Goal: Task Accomplishment & Management: Manage account settings

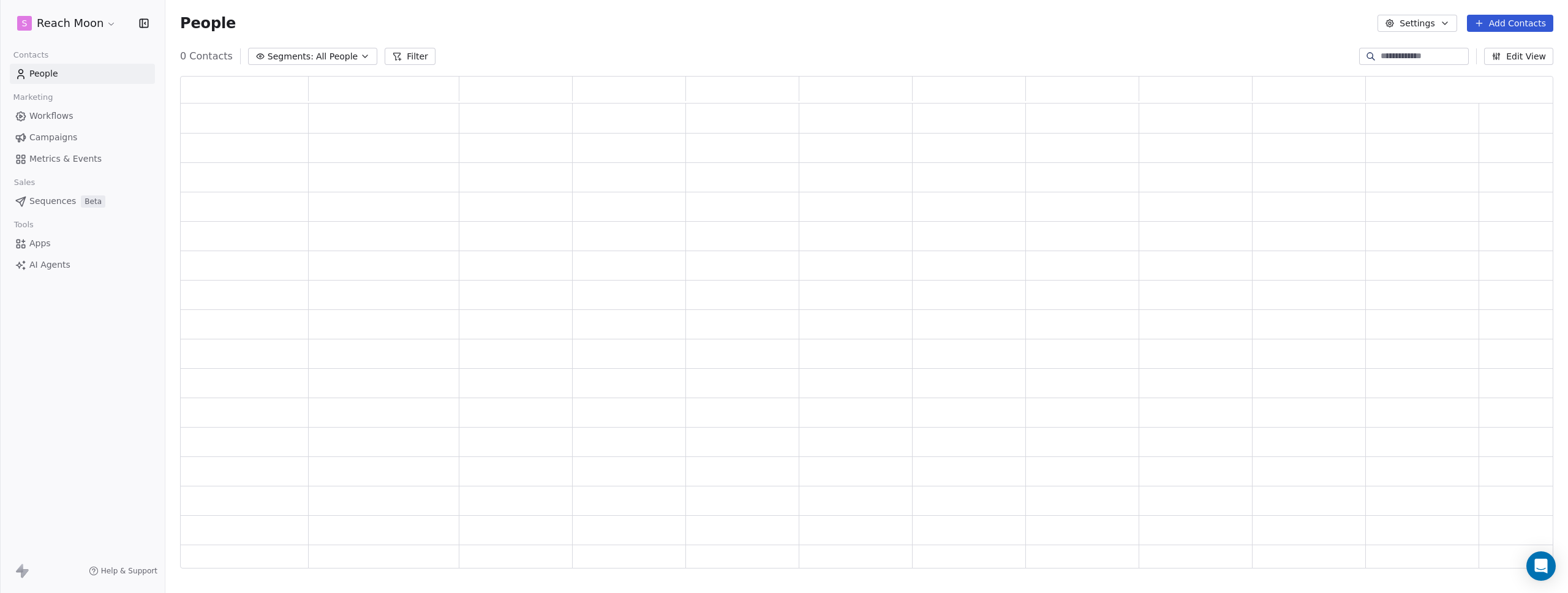
scroll to position [483, 1364]
click at [81, 124] on link "Workflows" at bounding box center [82, 116] width 145 height 20
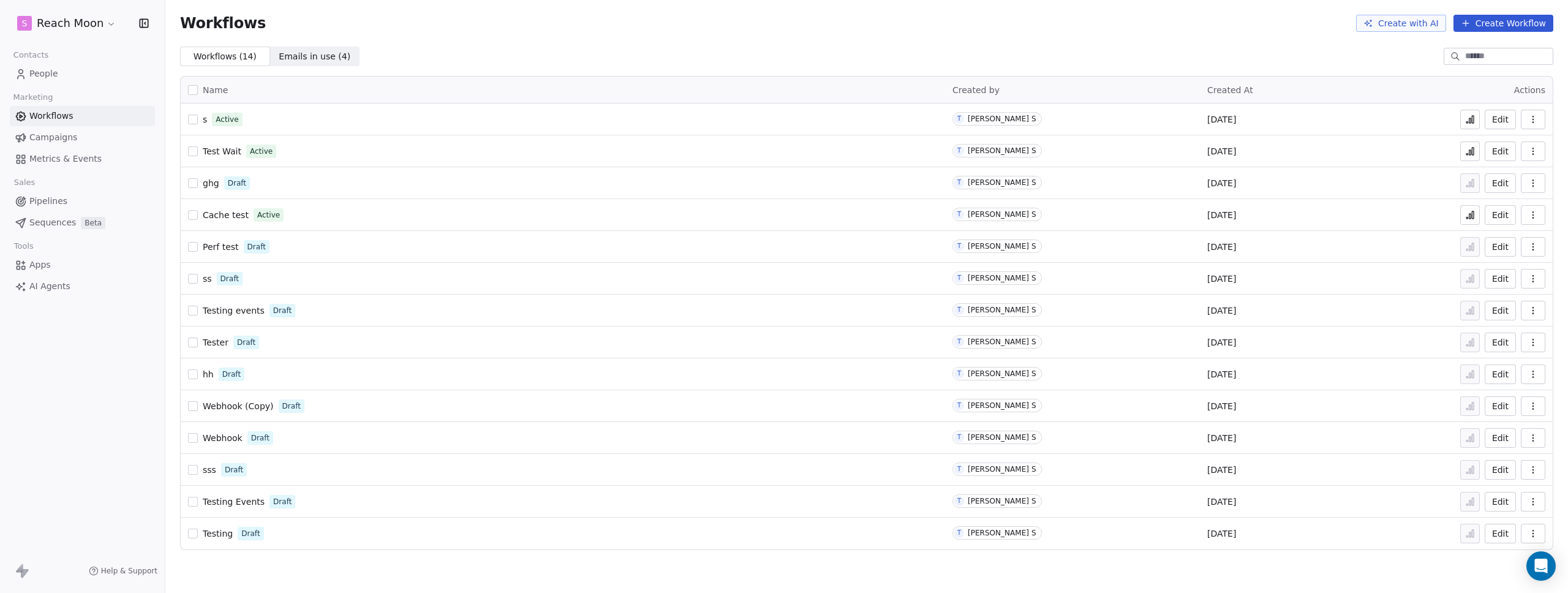
click at [205, 119] on span "s" at bounding box center [205, 120] width 4 height 10
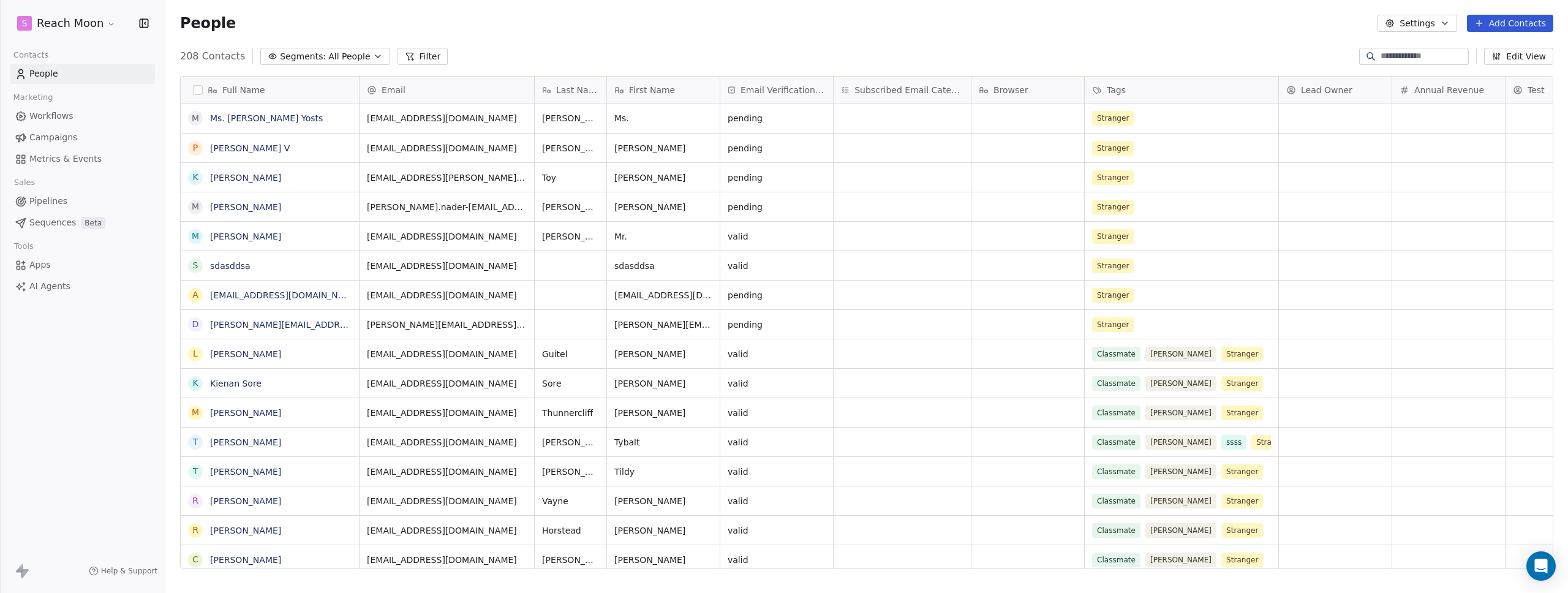
scroll to position [512, 1394]
click at [332, 142] on div "P [PERSON_NAME] V" at bounding box center [269, 148] width 178 height 29
type textarea "**********"
click at [602, 64] on html "S Reach Moon Contacts People Marketing Workflows Campaigns Metrics & Events Sal…" at bounding box center [784, 296] width 1568 height 593
click at [326, 240] on span "[PERSON_NAME]" at bounding box center [270, 236] width 118 height 12
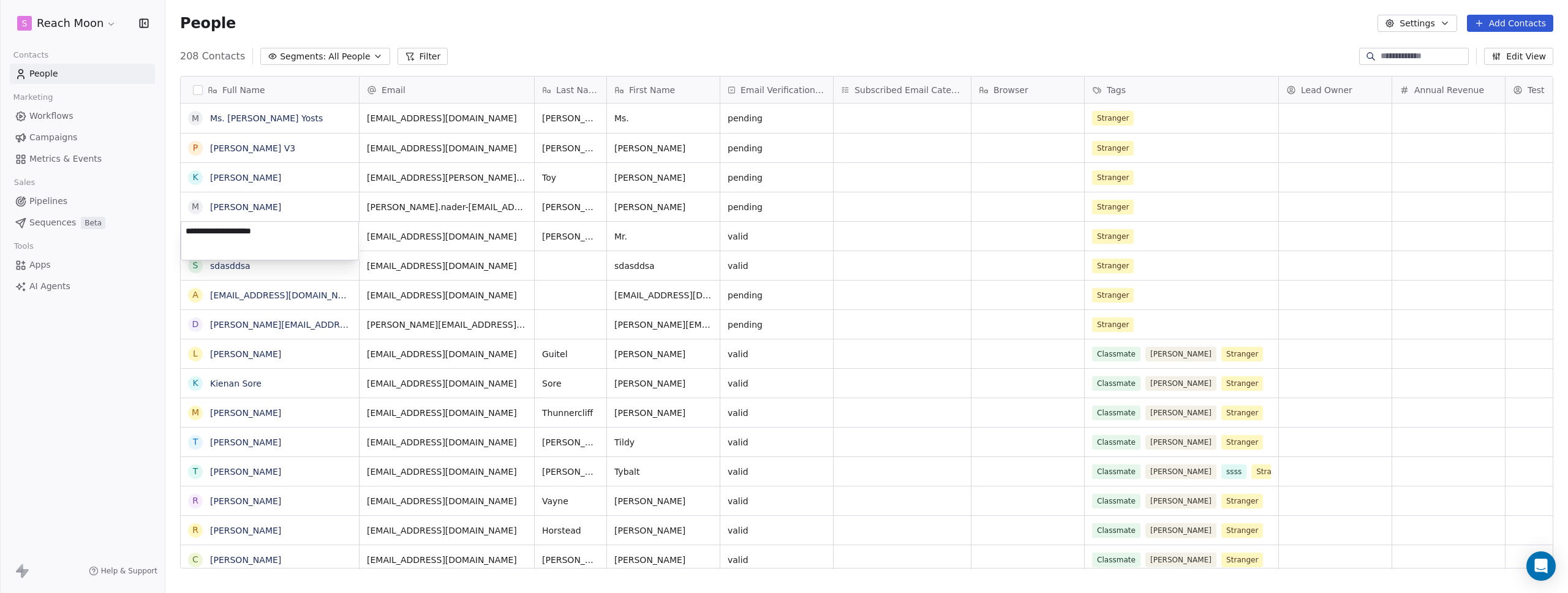
type textarea "**********"
click at [657, 28] on html "S Reach Moon Contacts People Marketing Workflows Campaigns Metrics & Events Sal…" at bounding box center [784, 296] width 1568 height 593
click at [628, 56] on div "208 Contacts Segments: All People Filter Edit View" at bounding box center [867, 56] width 1402 height 20
click at [721, 17] on div "People Settings Add Contacts" at bounding box center [867, 23] width 1373 height 17
click at [809, 44] on div "People Settings Add Contacts" at bounding box center [867, 23] width 1402 height 47
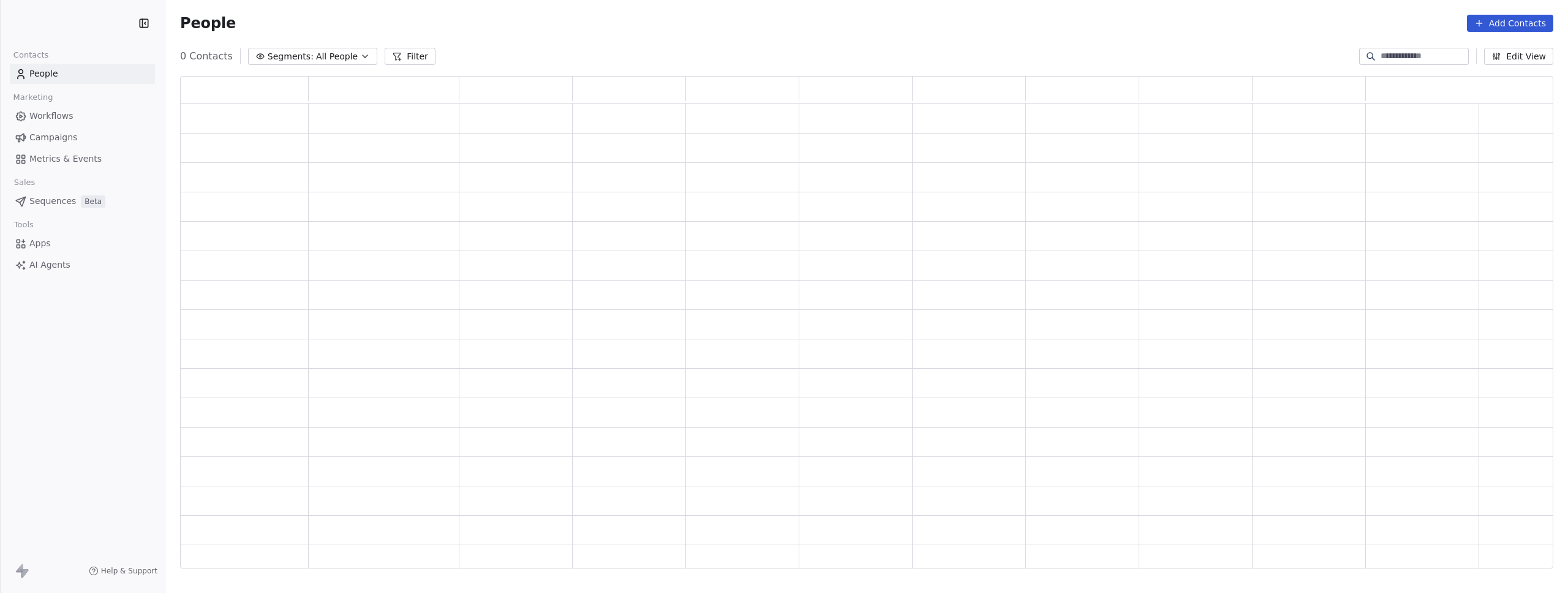
scroll to position [483, 1364]
